Goal: Obtain resource: Download file/media

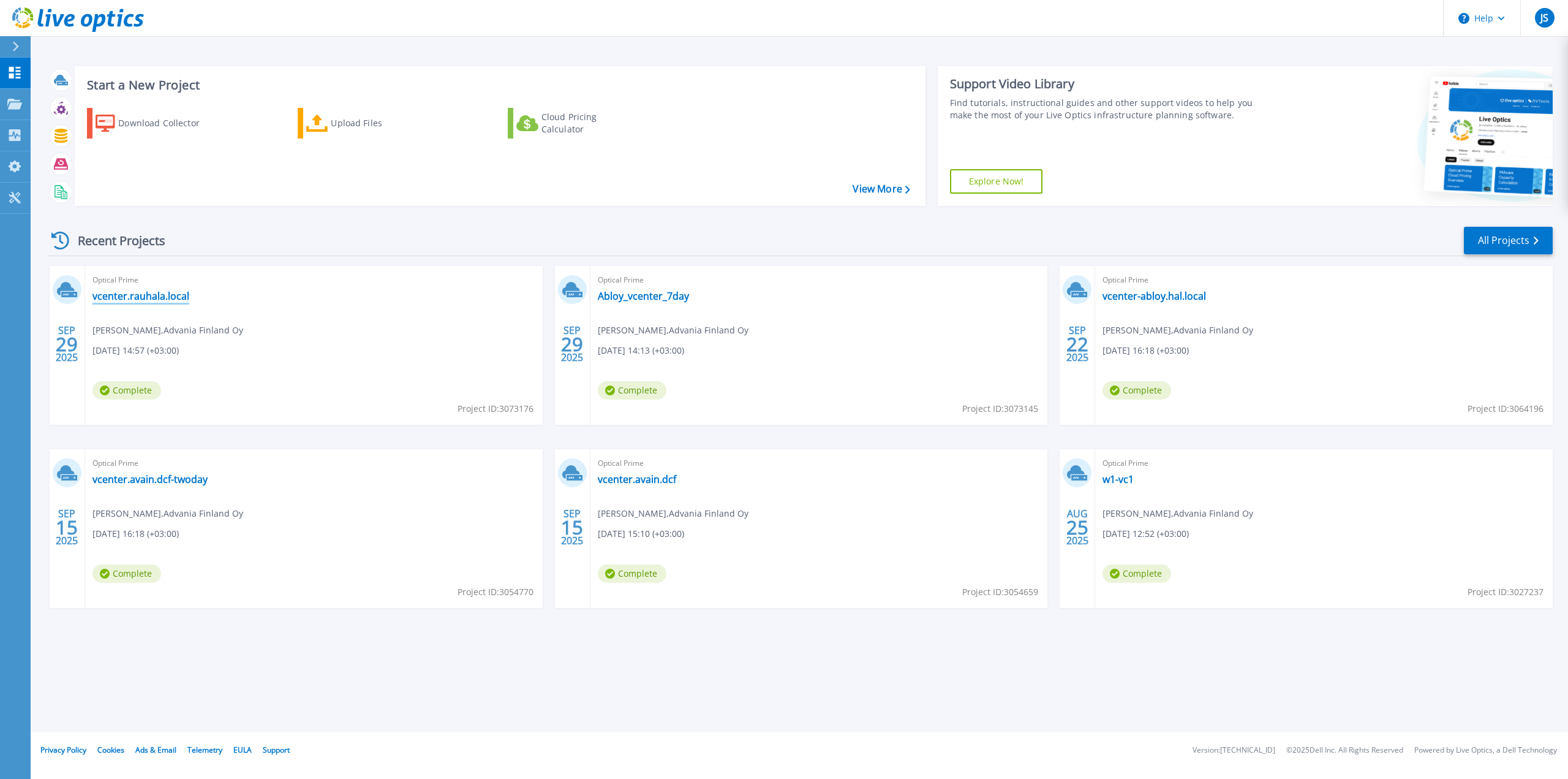
click at [150, 297] on link "vcenter.rauhala.local" at bounding box center [140, 295] width 97 height 12
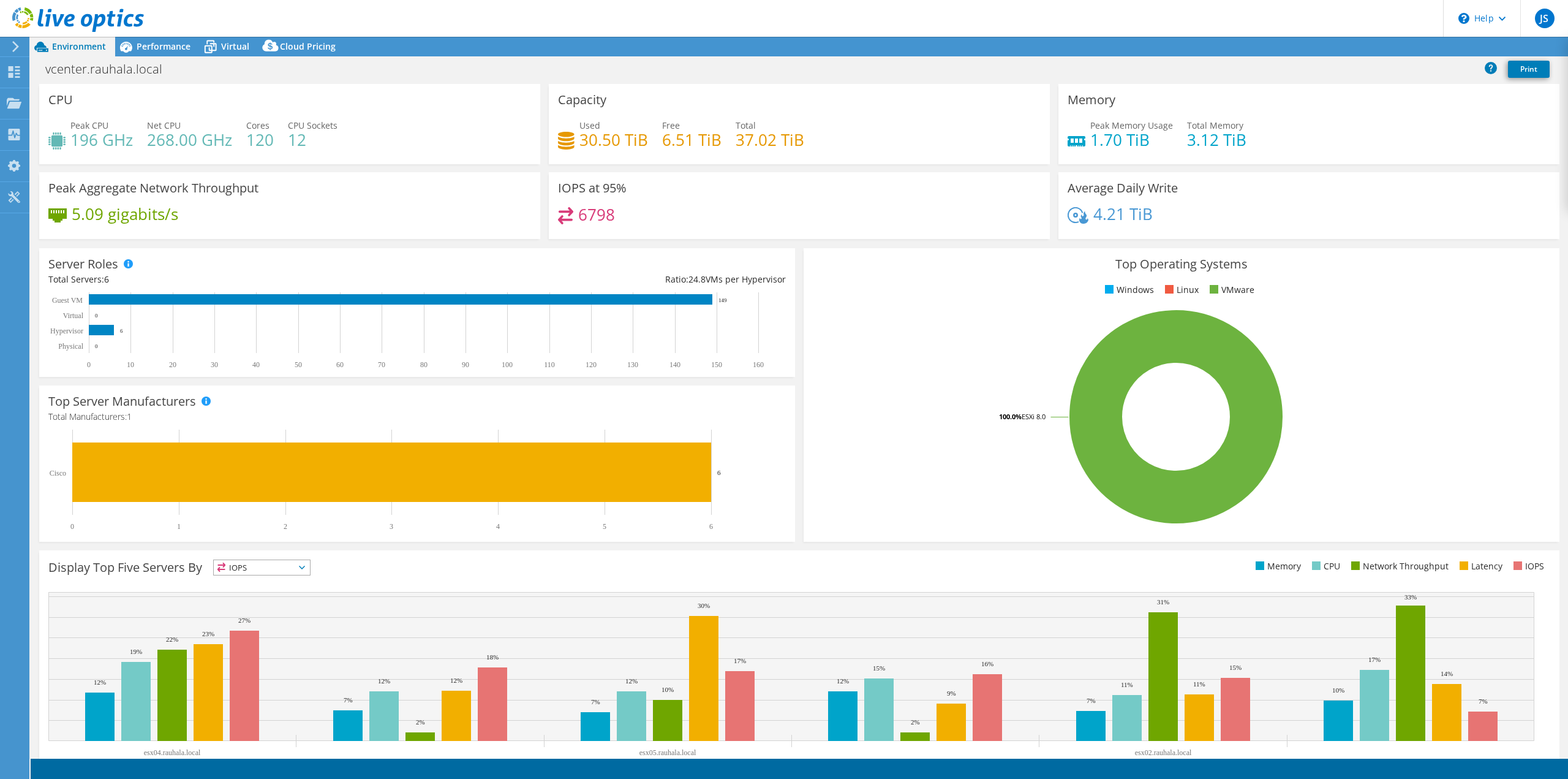
select select "USD"
click at [8, 45] on div at bounding box center [13, 47] width 13 height 11
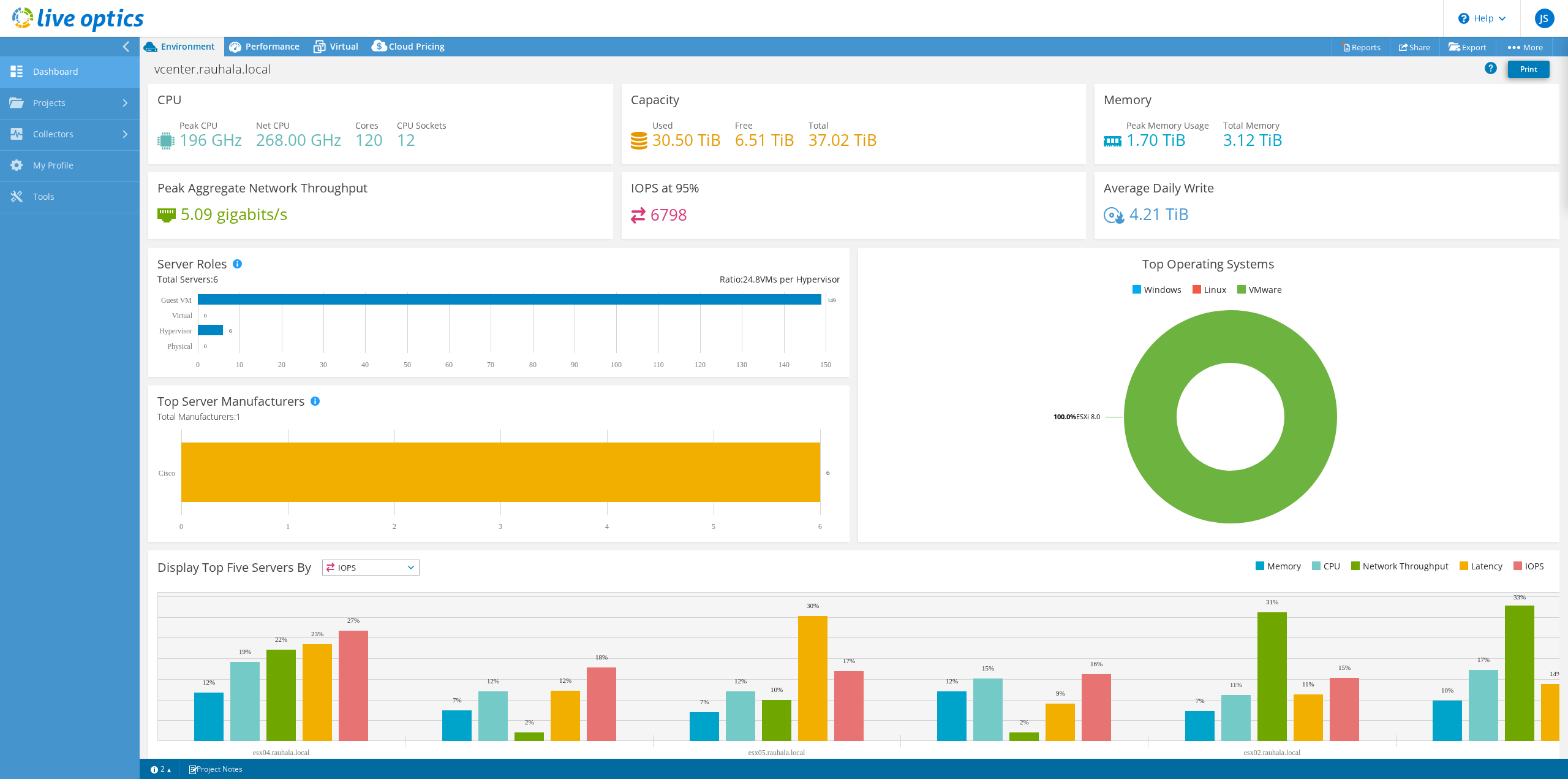
click at [76, 73] on link "Dashboard" at bounding box center [70, 73] width 140 height 31
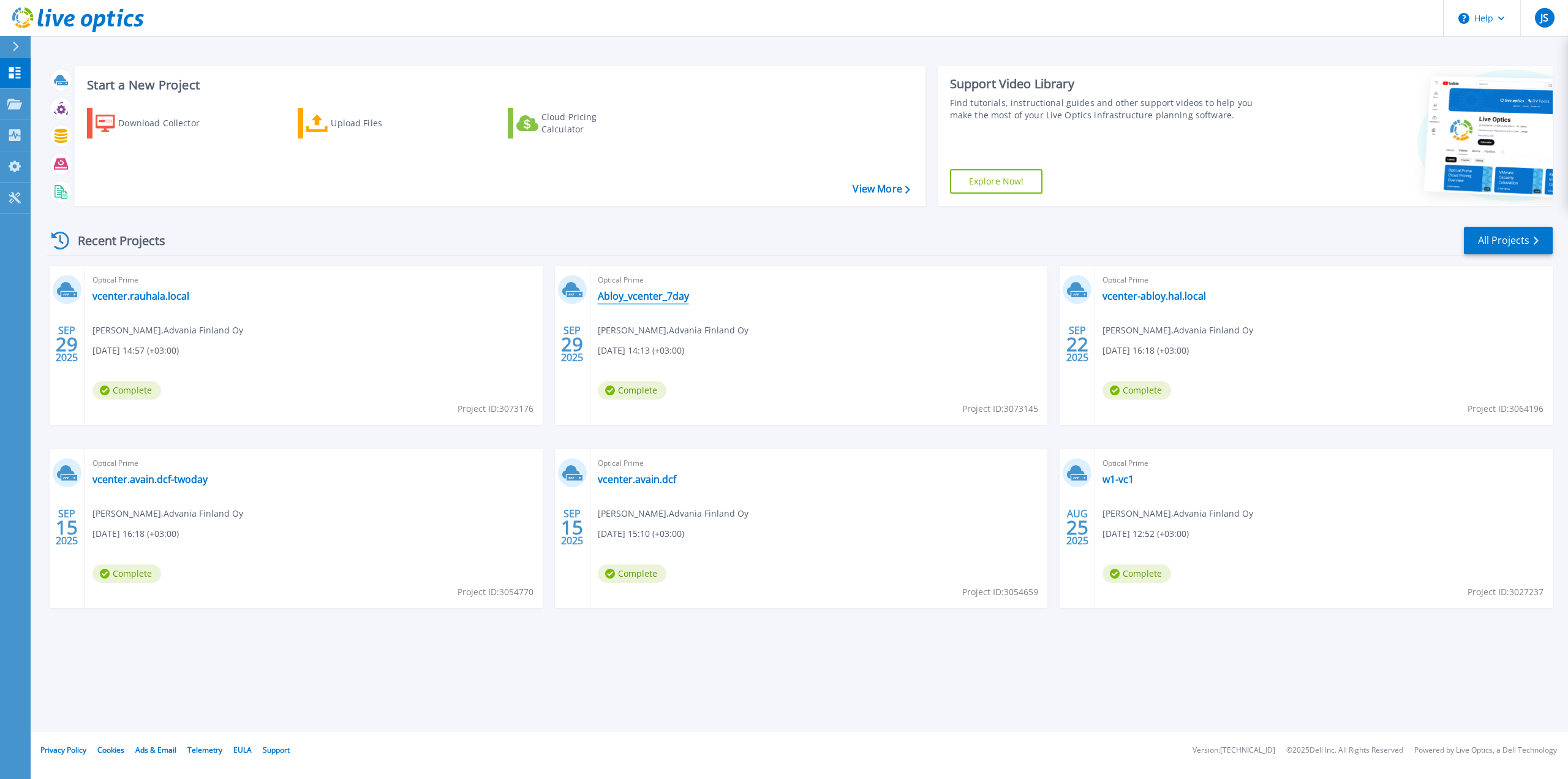
click at [627, 294] on link "Abloy_vcenter_7day" at bounding box center [643, 295] width 91 height 12
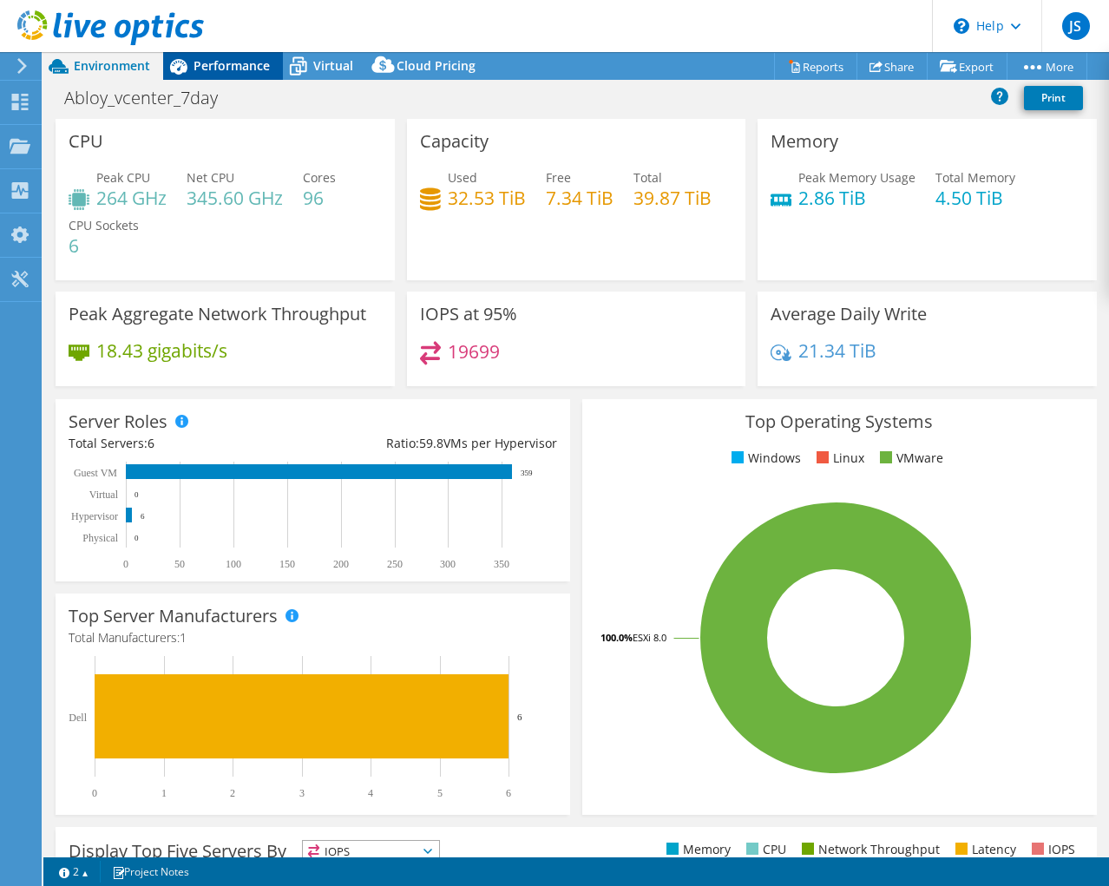
click at [254, 68] on span "Performance" at bounding box center [231, 65] width 76 height 16
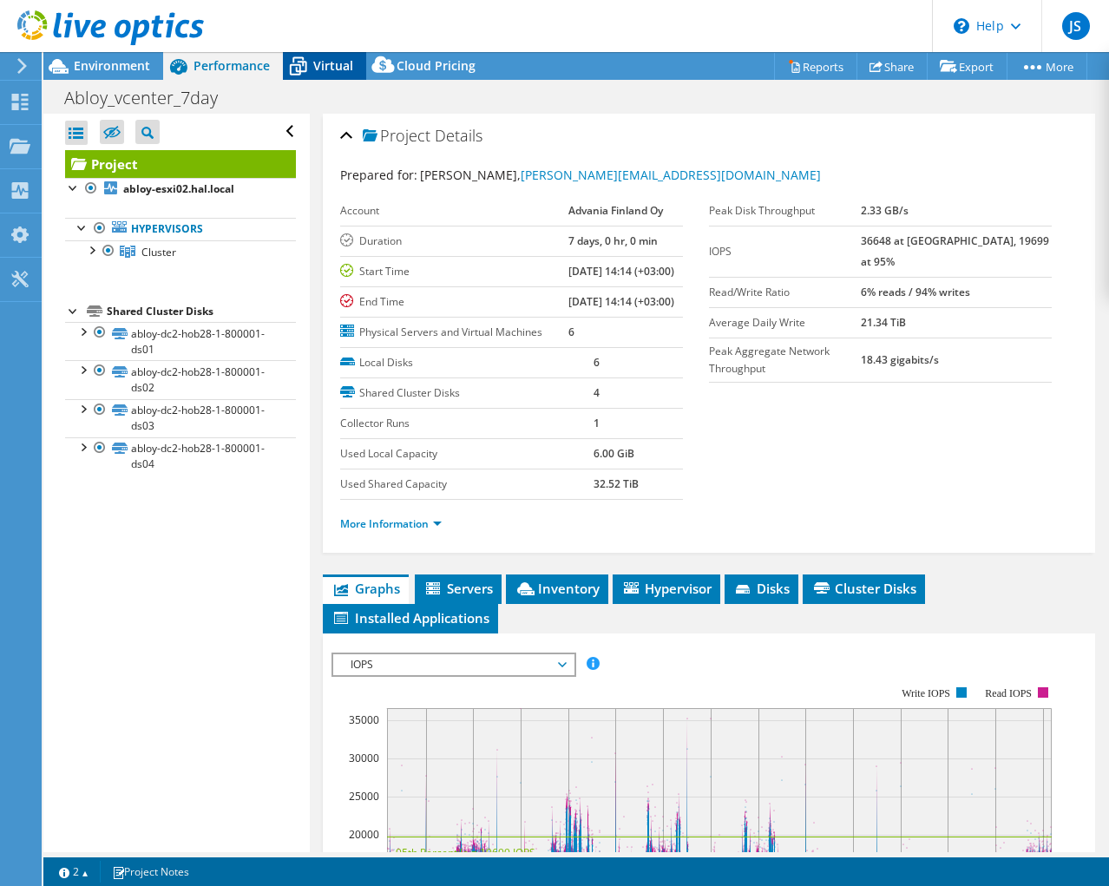
click at [331, 66] on span "Virtual" at bounding box center [333, 65] width 40 height 16
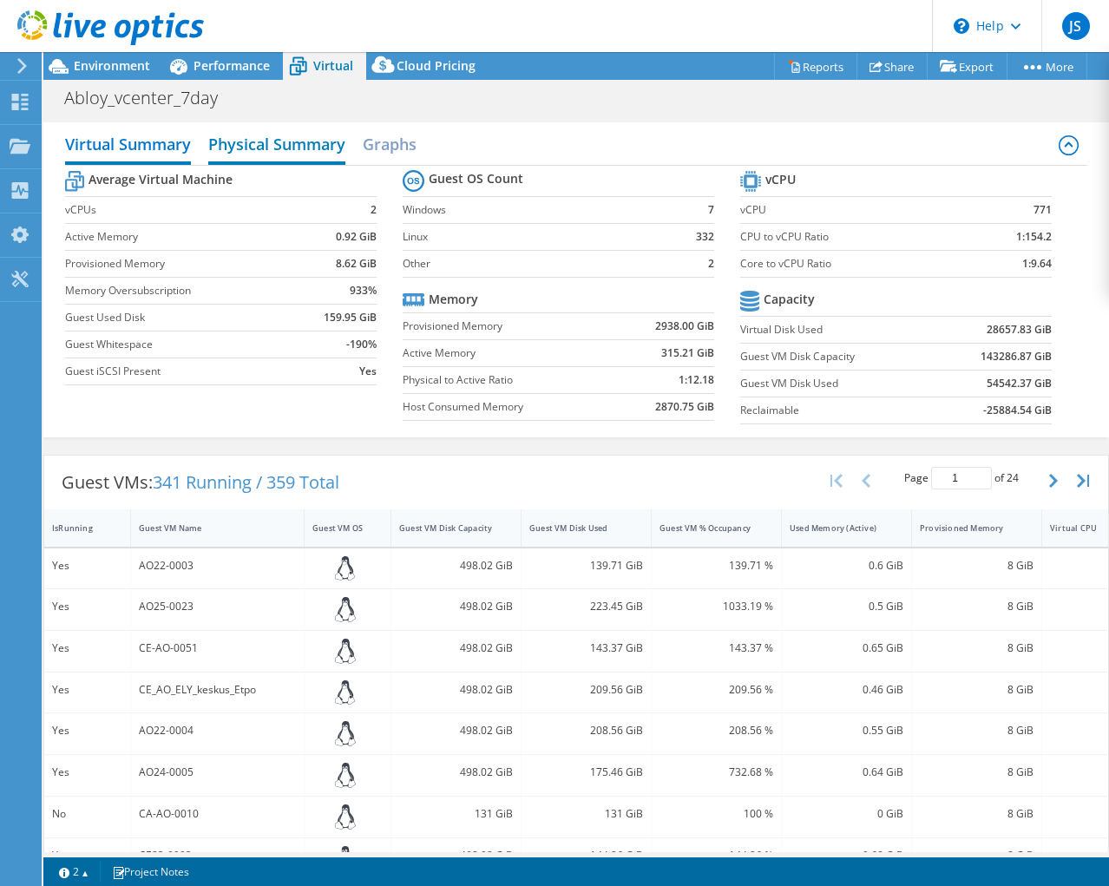
click at [285, 141] on h2 "Physical Summary" at bounding box center [276, 146] width 137 height 38
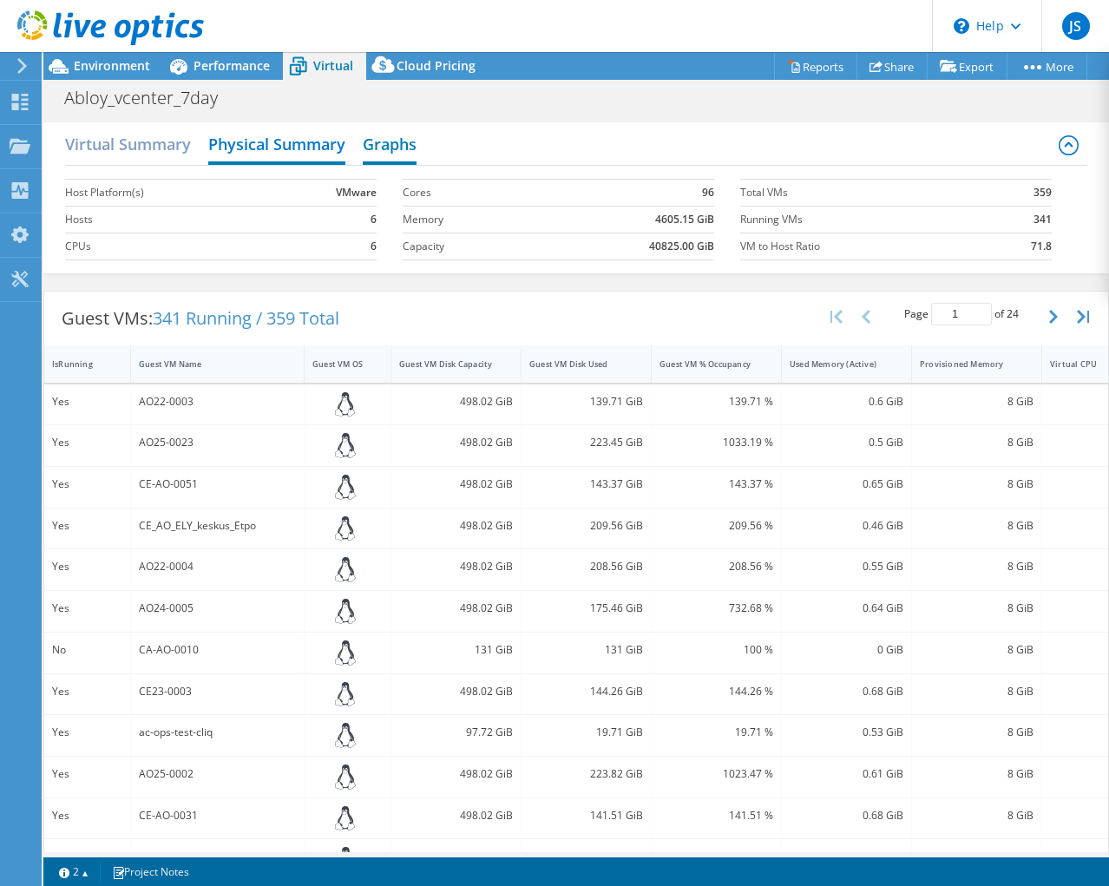
click at [382, 145] on h2 "Graphs" at bounding box center [390, 146] width 54 height 38
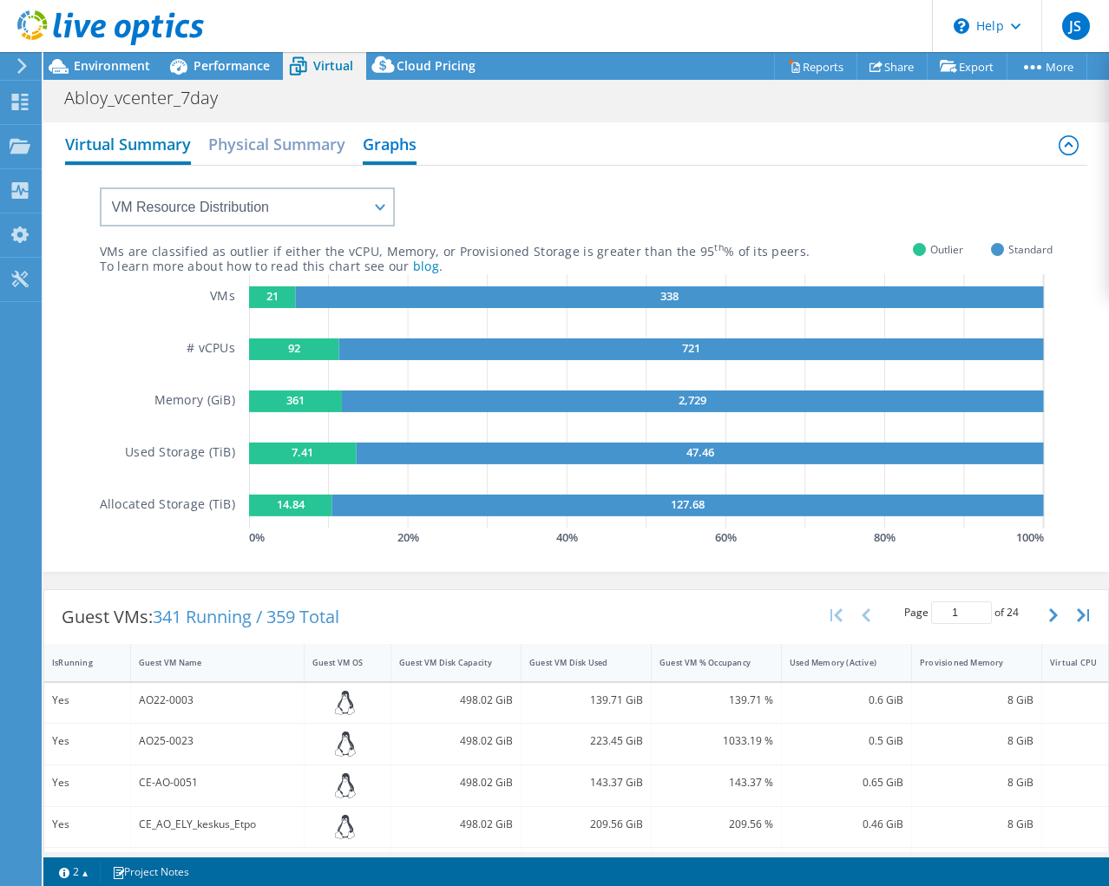
click at [115, 137] on h2 "Virtual Summary" at bounding box center [128, 146] width 126 height 38
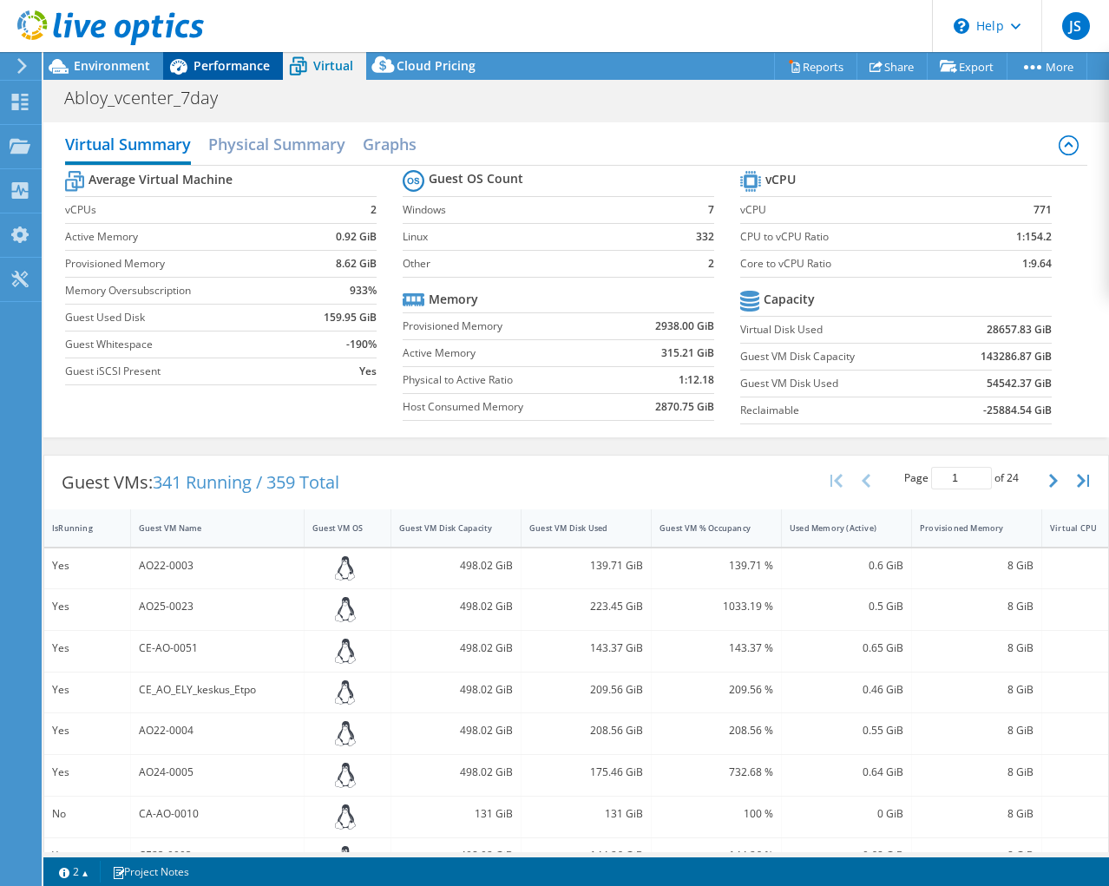
click at [180, 67] on icon at bounding box center [178, 67] width 17 height 16
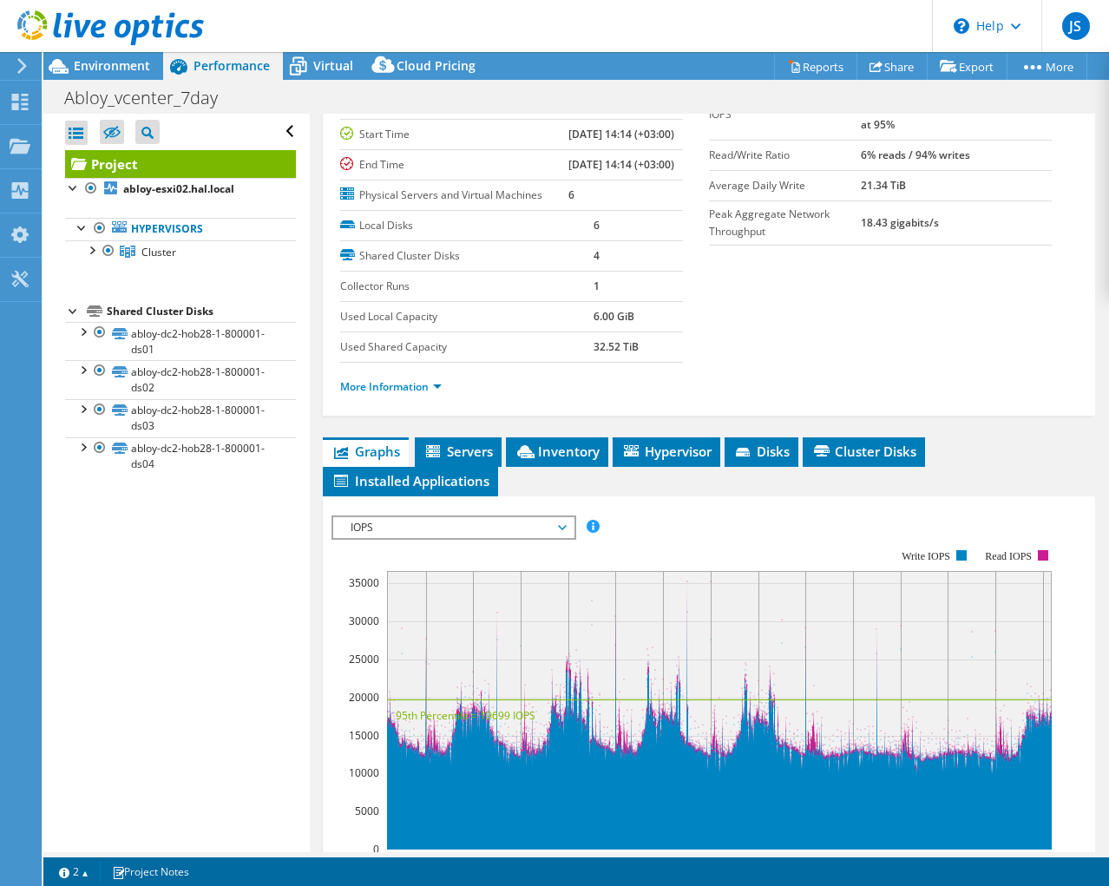
scroll to position [347, 0]
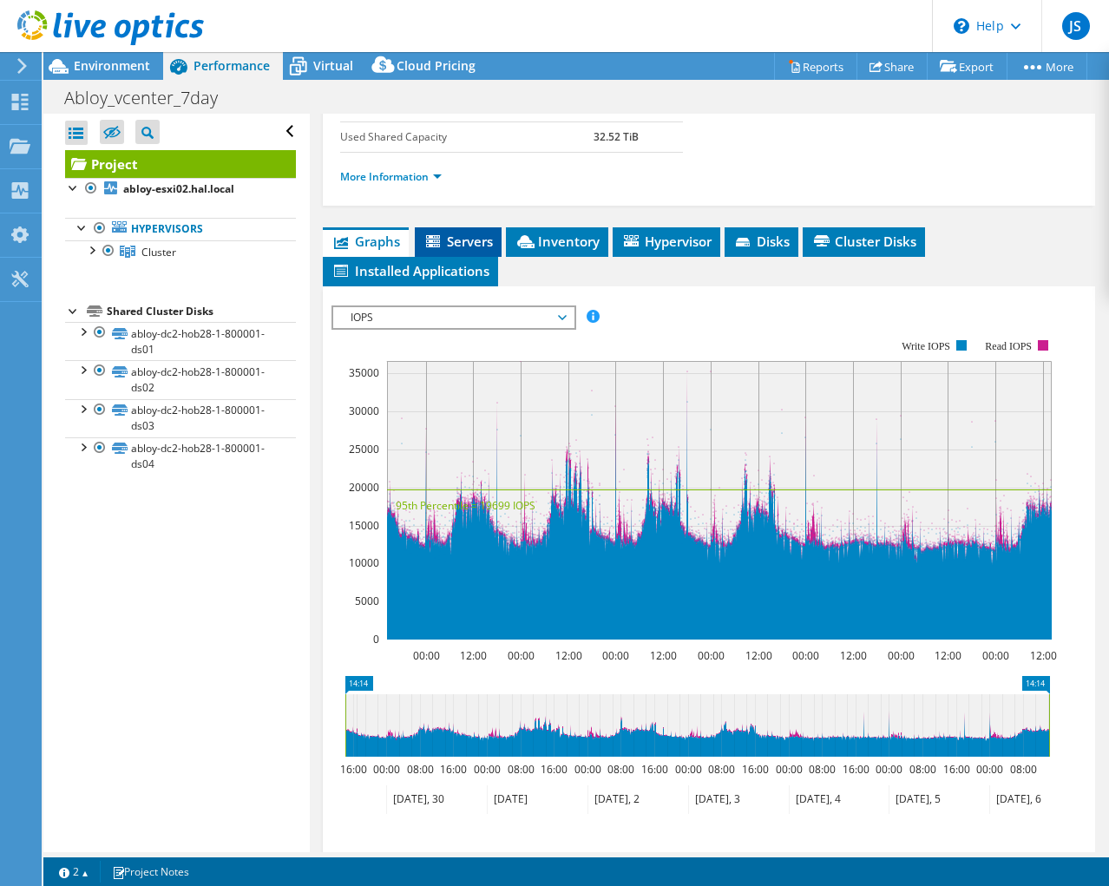
click at [462, 257] on li "Servers" at bounding box center [458, 241] width 87 height 29
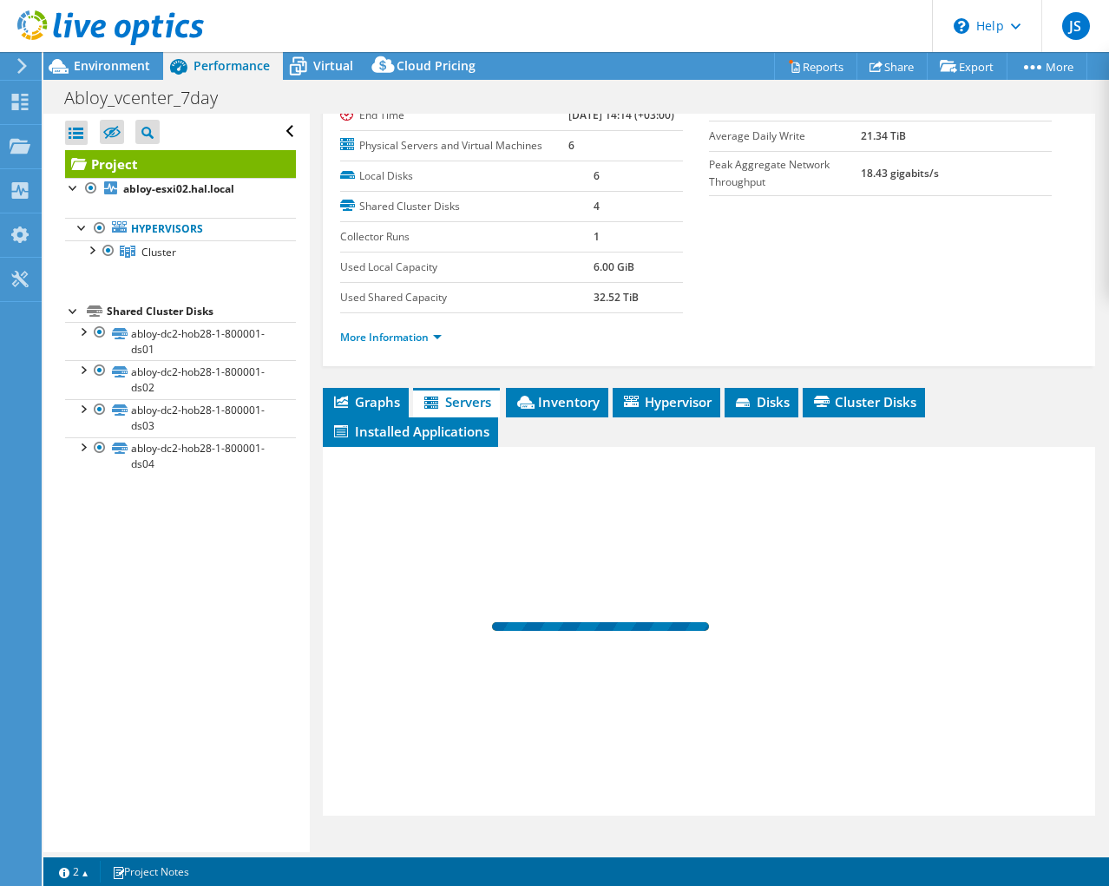
scroll to position [242, 0]
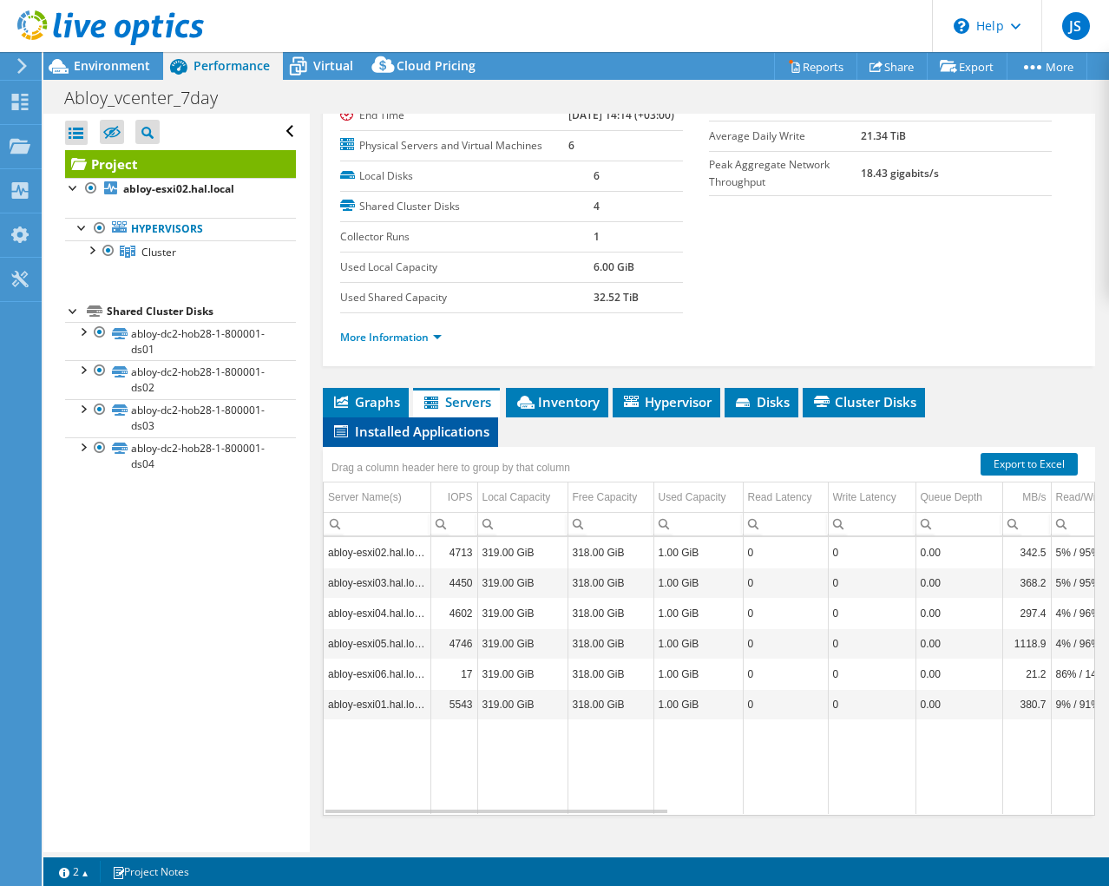
click at [401, 435] on span "Installed Applications" at bounding box center [410, 430] width 158 height 17
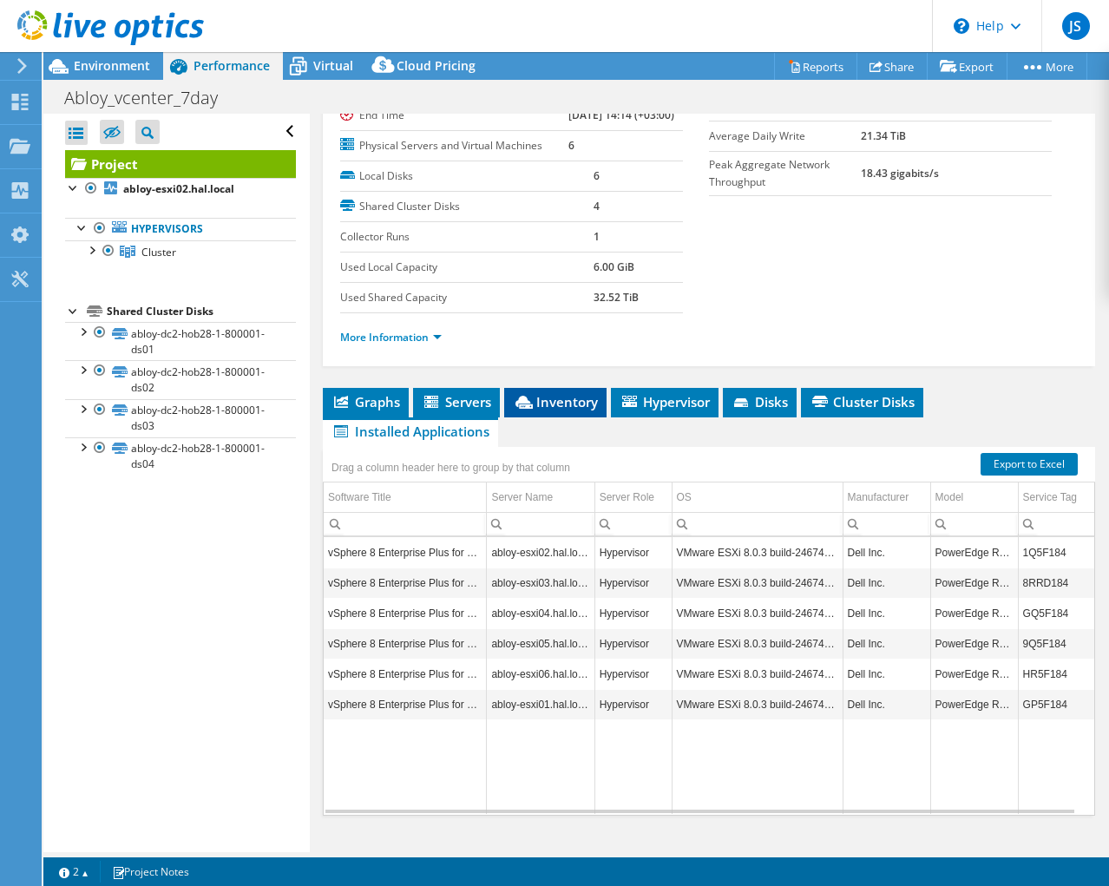
click at [552, 396] on span "Inventory" at bounding box center [555, 401] width 85 height 17
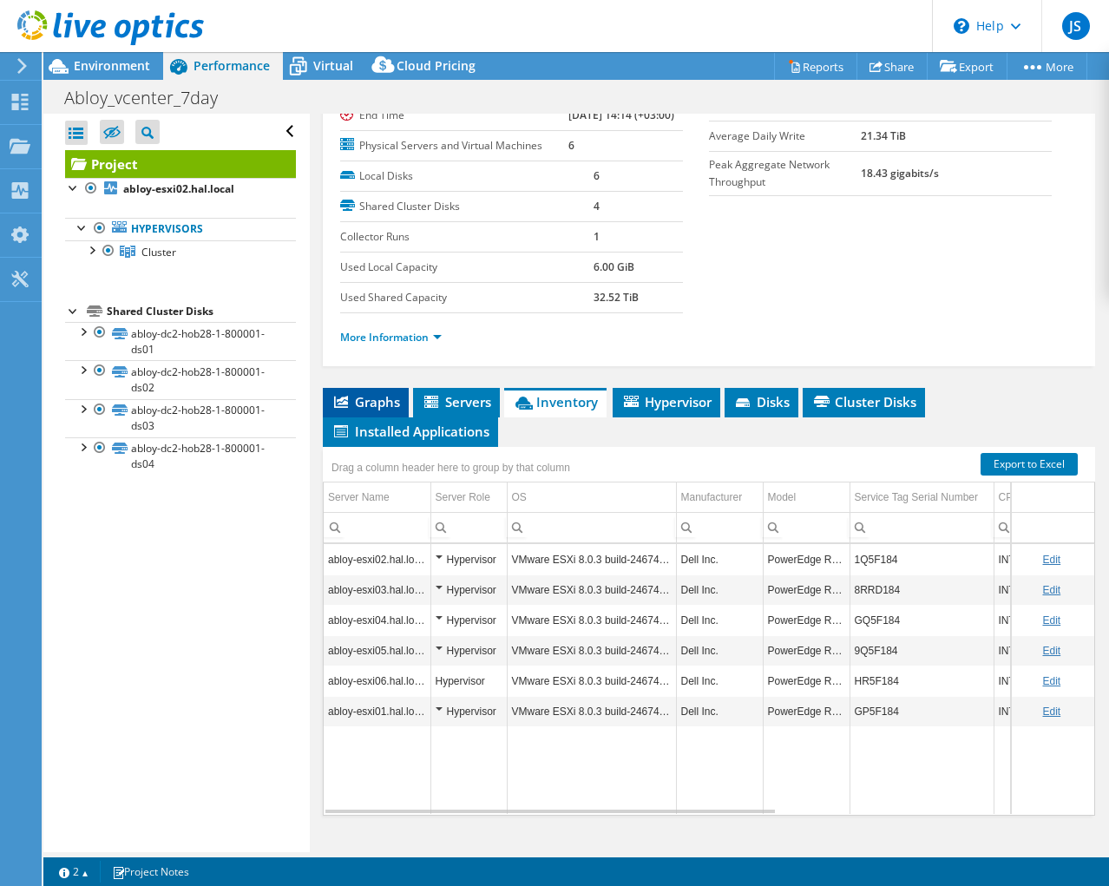
click at [357, 388] on li "Graphs" at bounding box center [366, 402] width 86 height 29
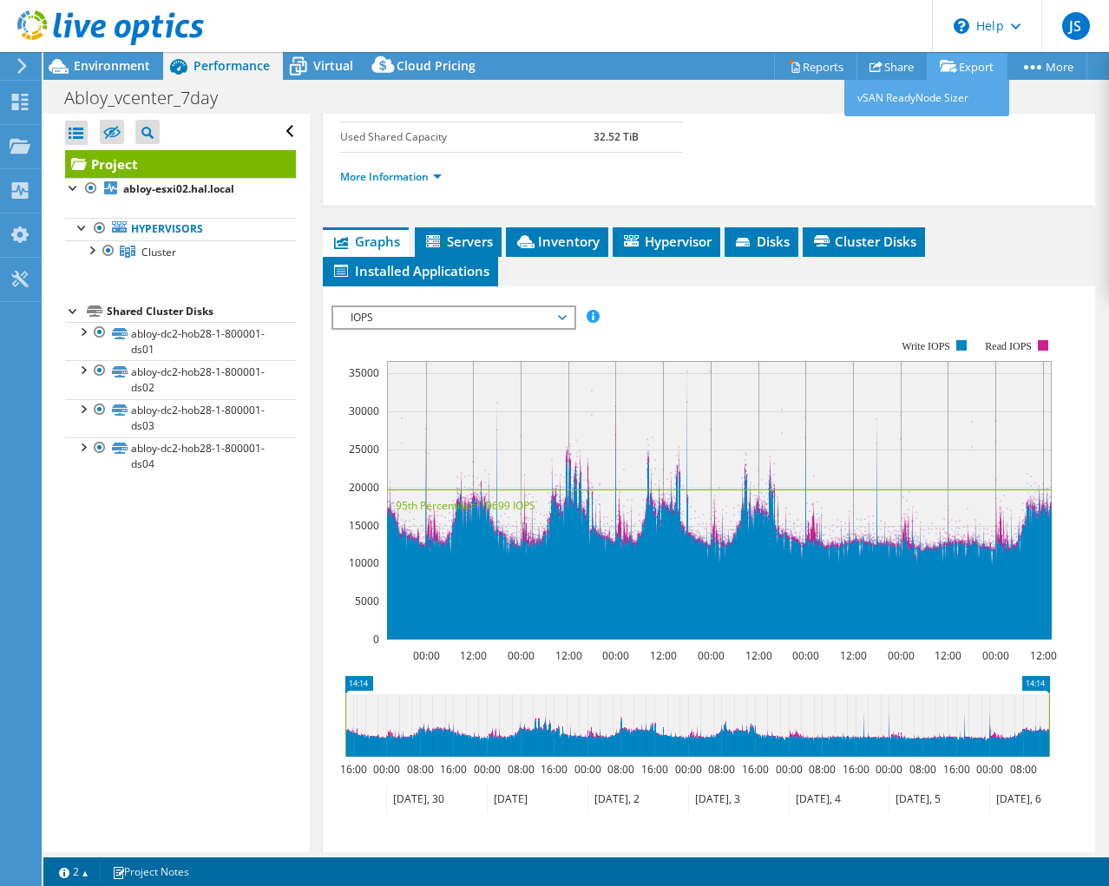
click at [963, 72] on link "Export" at bounding box center [966, 66] width 81 height 27
click at [803, 58] on link "Reports" at bounding box center [815, 66] width 83 height 27
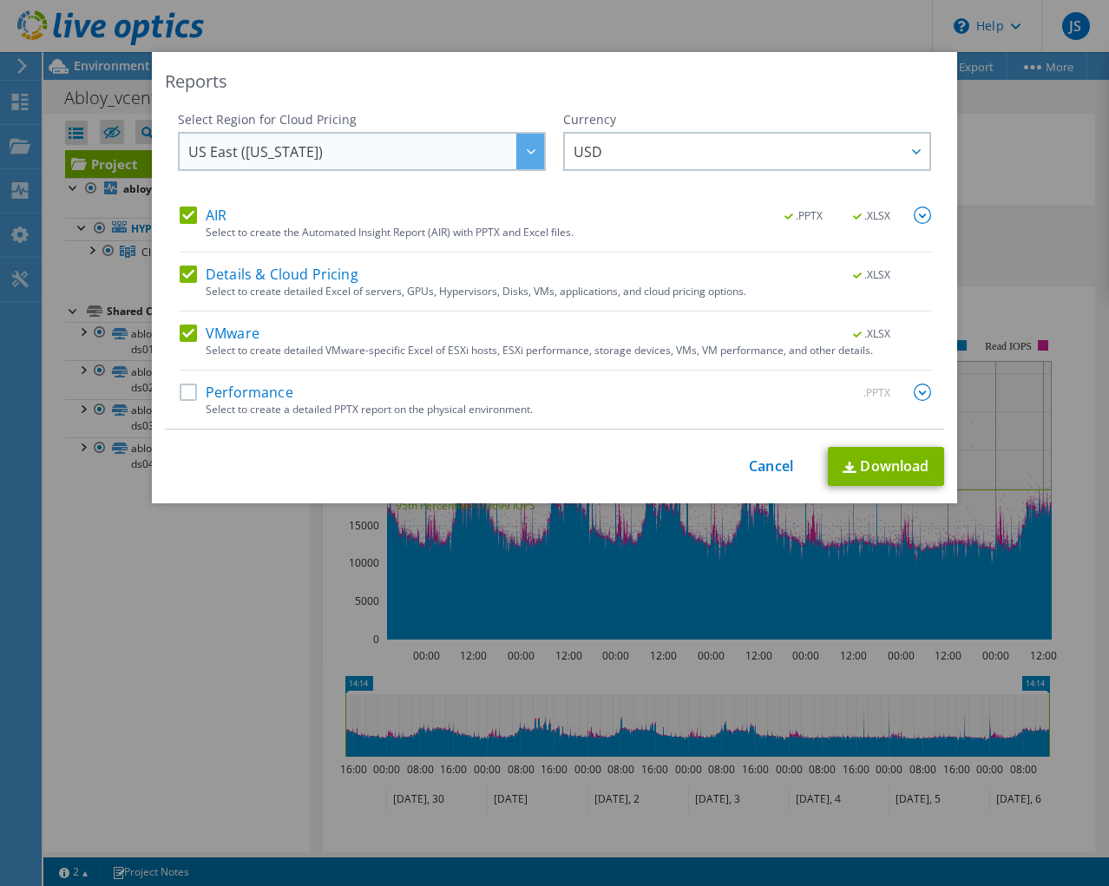
click at [448, 150] on span "US East ([US_STATE])" at bounding box center [366, 152] width 356 height 36
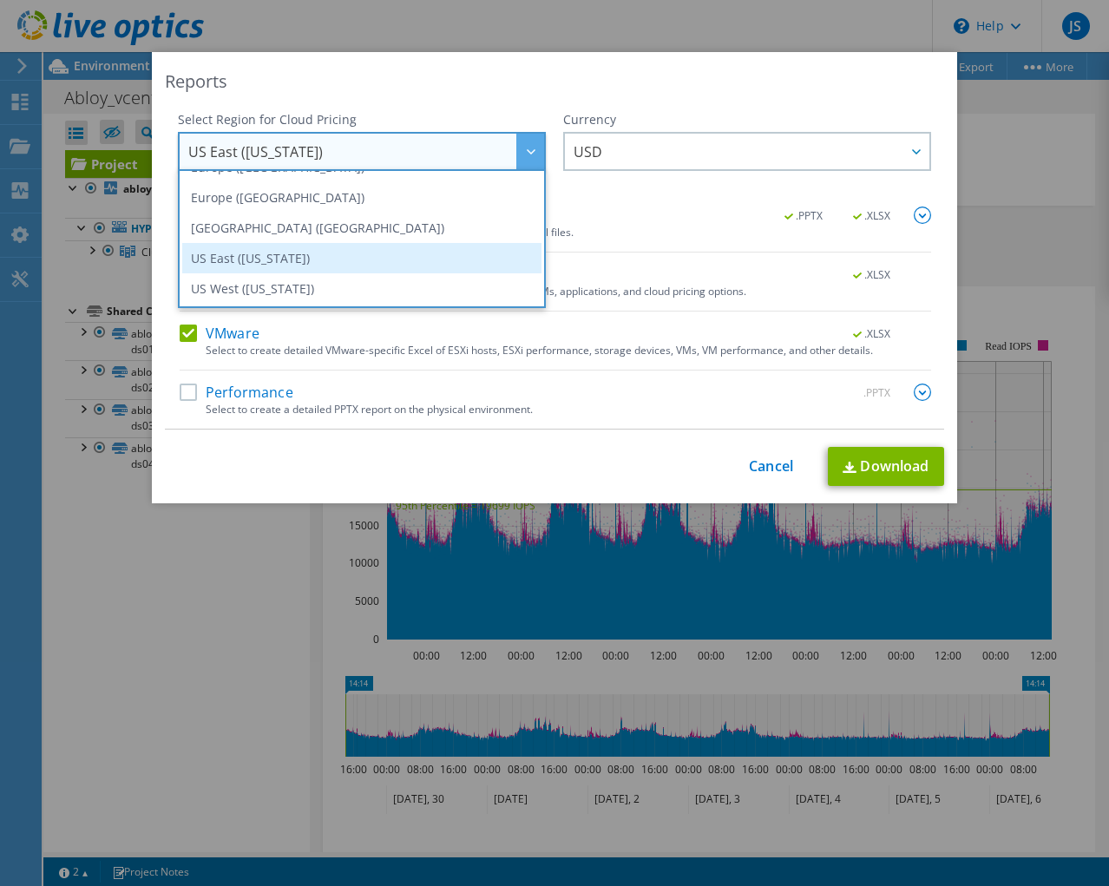
scroll to position [147, 0]
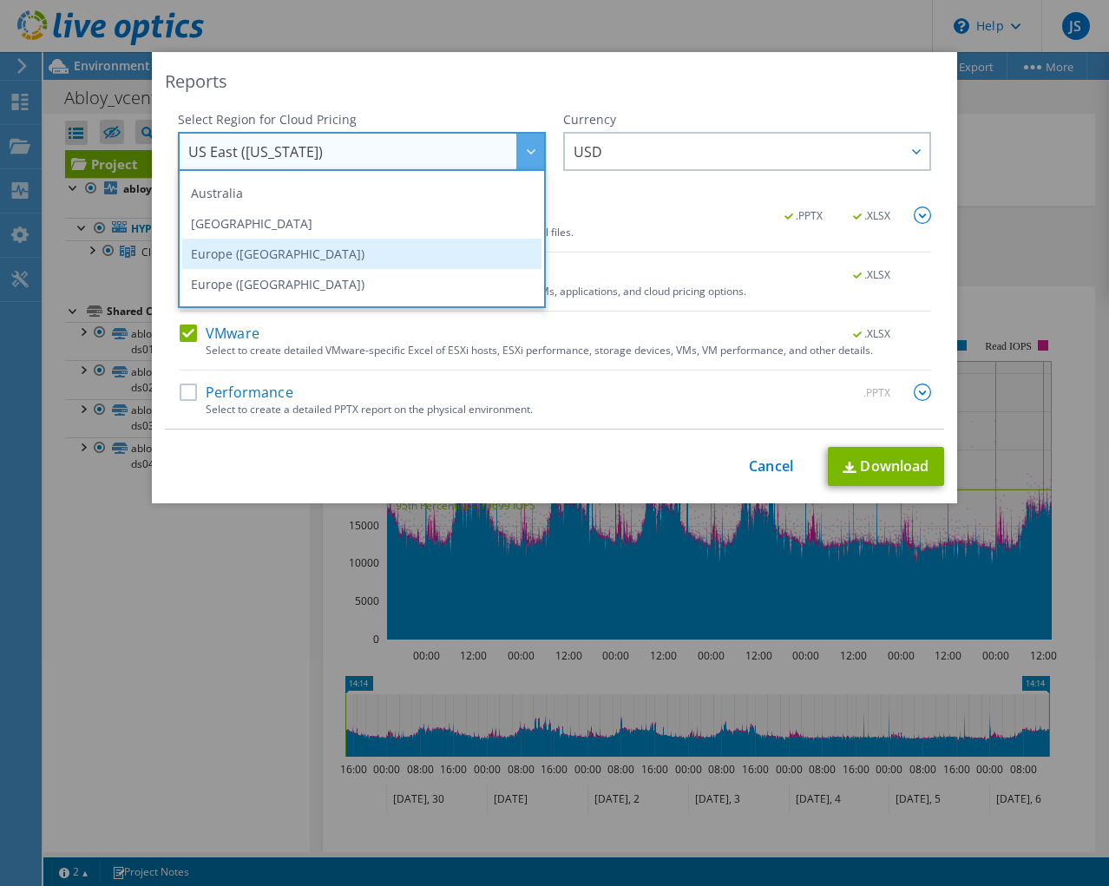
click at [372, 247] on li "Europe ([GEOGRAPHIC_DATA])" at bounding box center [361, 254] width 359 height 30
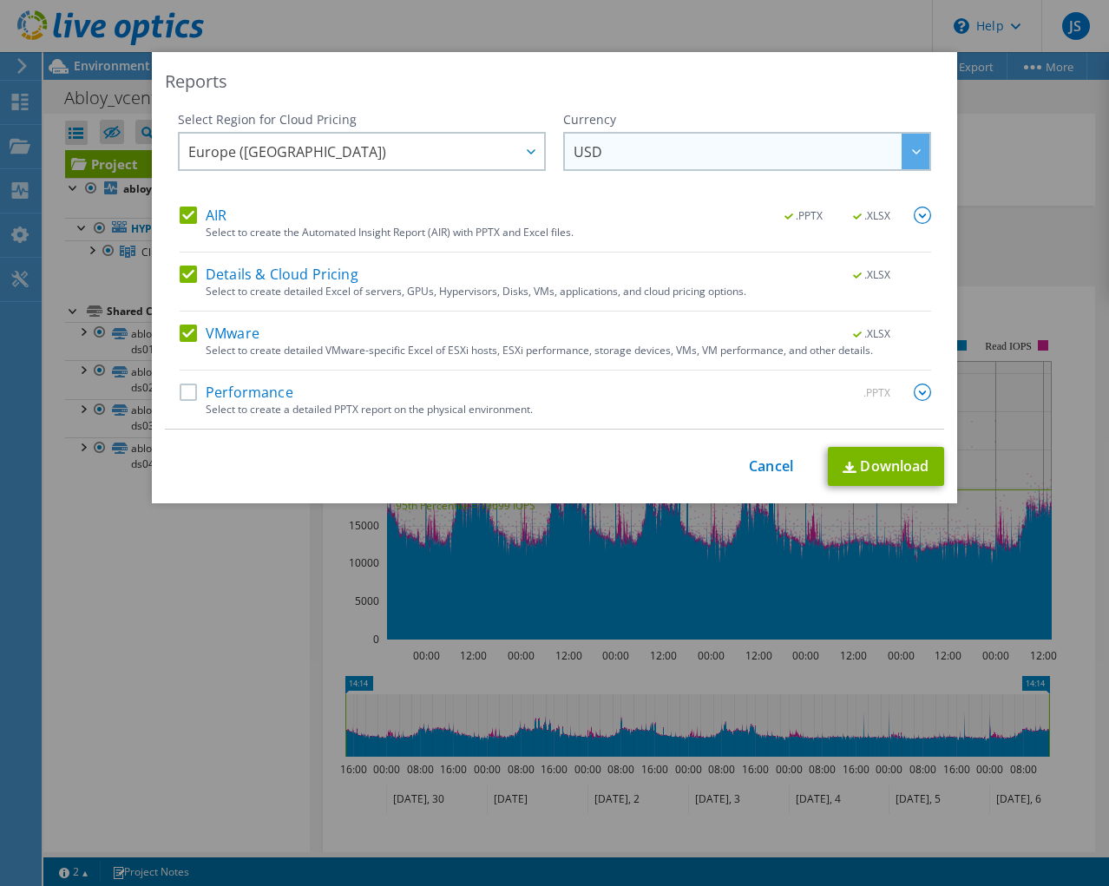
click at [627, 140] on span "USD" at bounding box center [751, 152] width 356 height 36
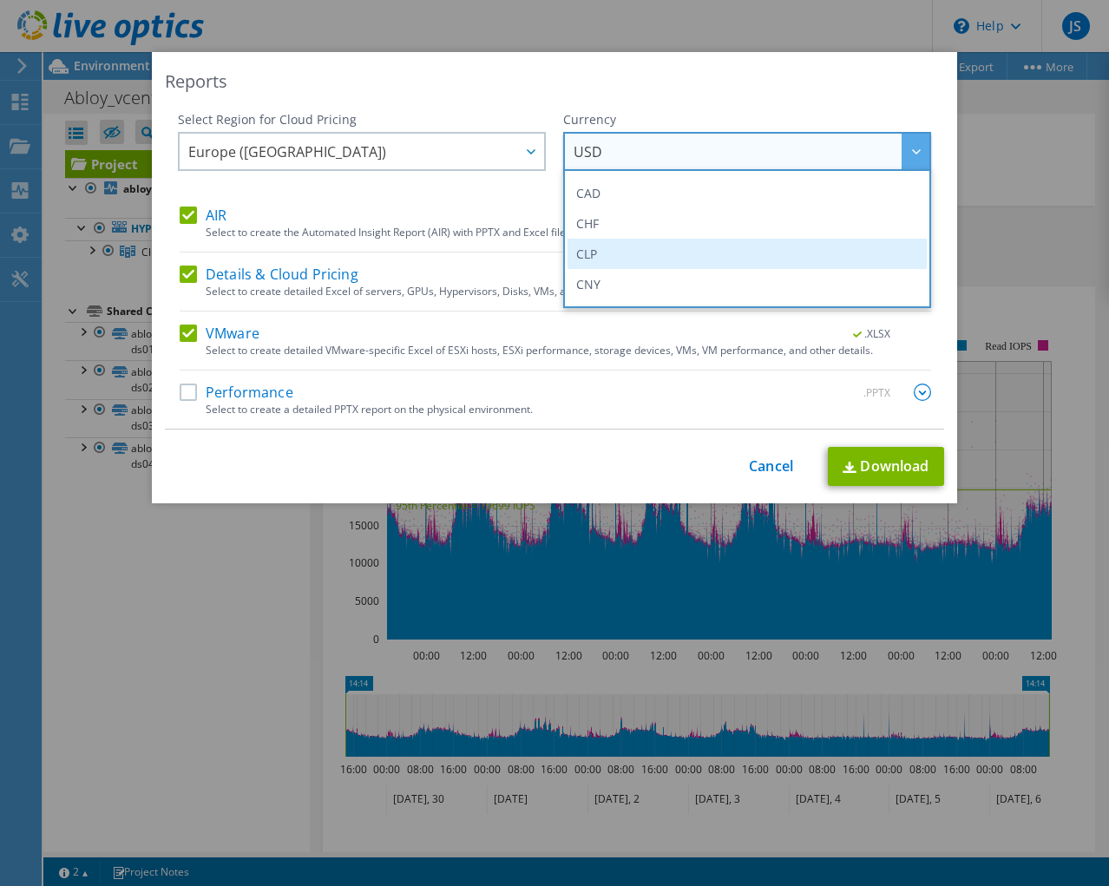
scroll to position [173, 0]
click at [586, 252] on li "EUR" at bounding box center [746, 258] width 359 height 30
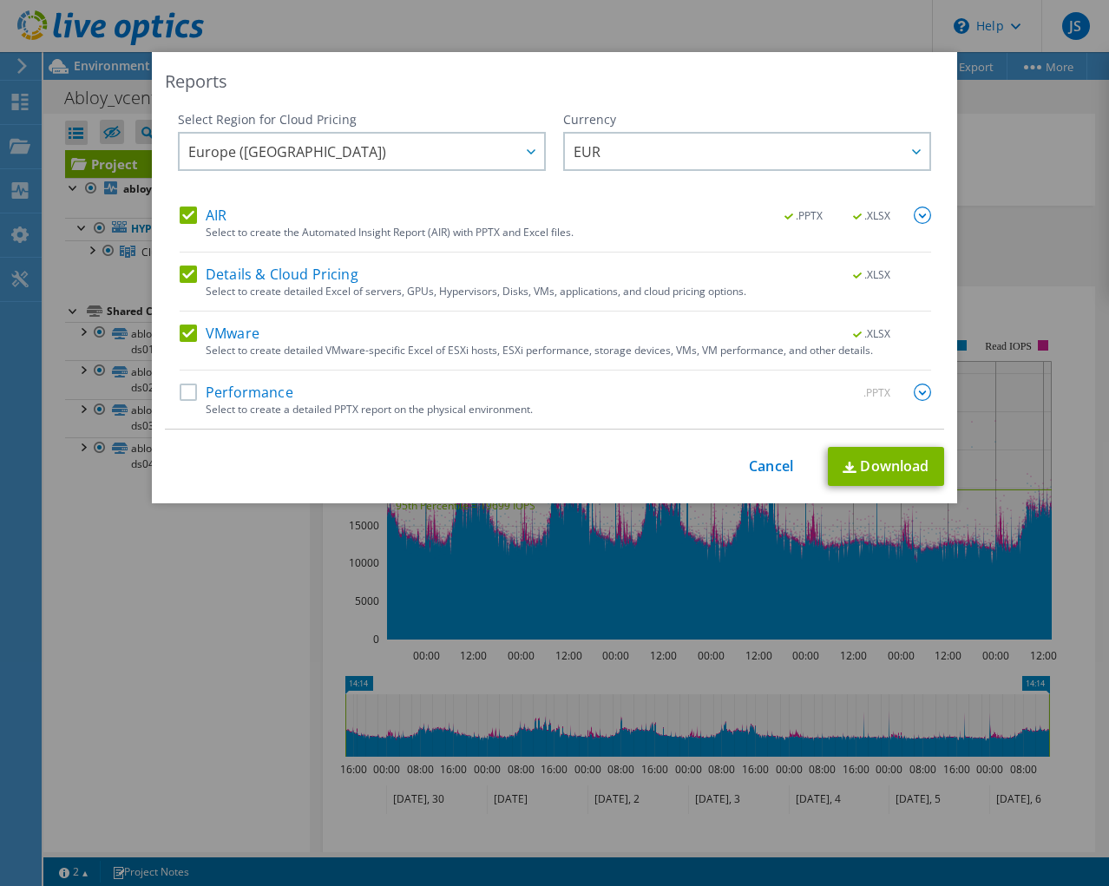
click at [180, 396] on label "Performance" at bounding box center [237, 391] width 114 height 17
click at [0, 0] on input "Performance" at bounding box center [0, 0] width 0 height 0
click at [866, 468] on link "Download" at bounding box center [886, 466] width 116 height 39
click at [763, 482] on div "This process may take a while, please wait... Cancel Download" at bounding box center [554, 466] width 779 height 39
click at [761, 463] on link "Cancel" at bounding box center [771, 466] width 44 height 16
